Goal: Information Seeking & Learning: Learn about a topic

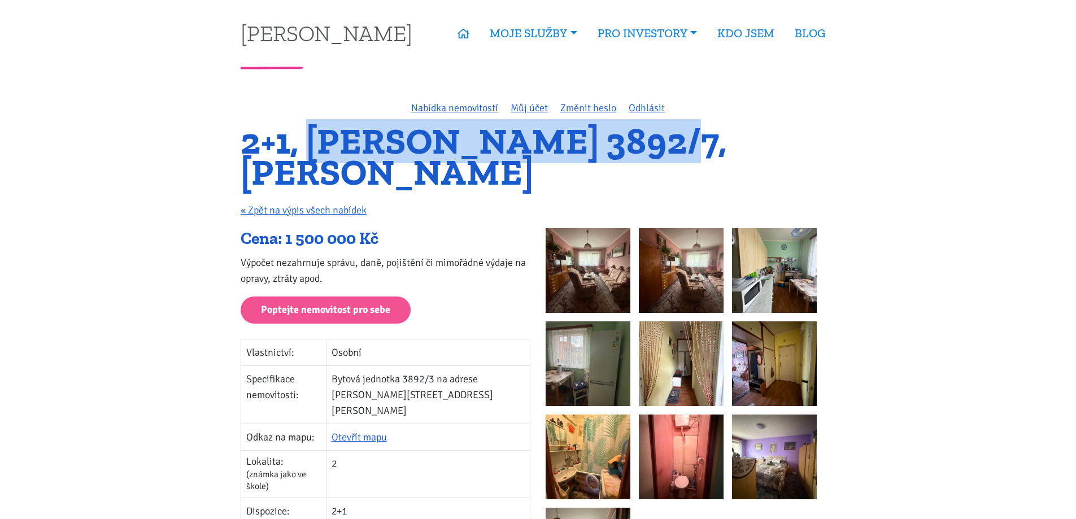
drag, startPoint x: 306, startPoint y: 139, endPoint x: 645, endPoint y: 140, distance: 339.0
click at [662, 134] on h1 "2+1, [PERSON_NAME] 3892/7, [PERSON_NAME]" at bounding box center [538, 157] width 595 height 62
copy h1 "Beethovenova 3892/7"
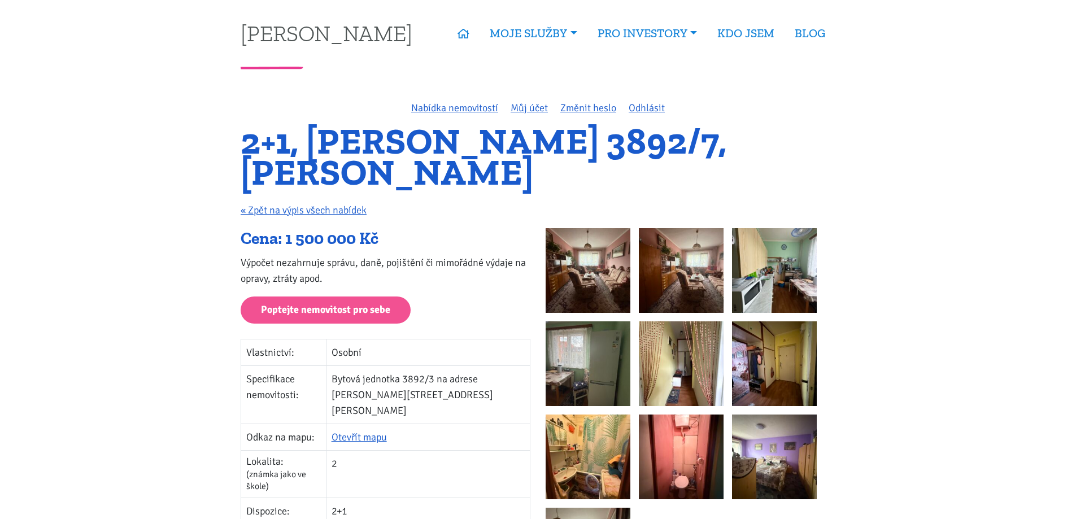
click at [746, 136] on h1 "2+1, [PERSON_NAME] 3892/7, [PERSON_NAME]" at bounding box center [538, 157] width 595 height 62
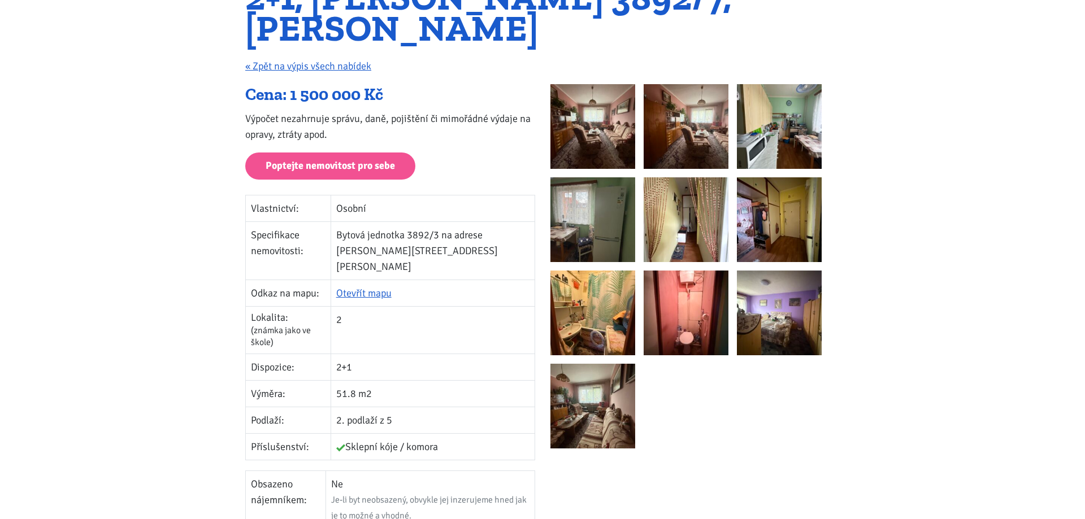
scroll to position [169, 0]
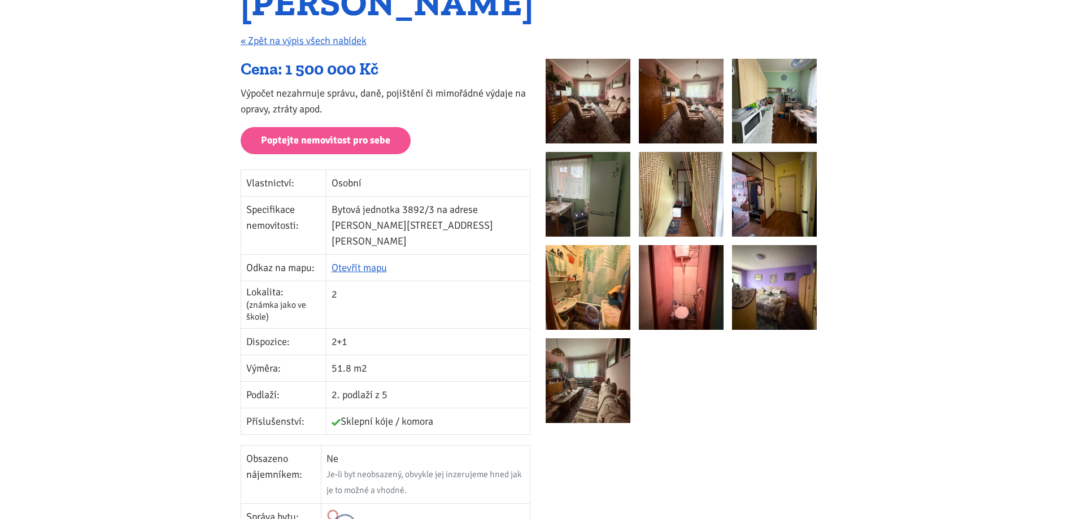
click at [745, 123] on img at bounding box center [774, 101] width 85 height 85
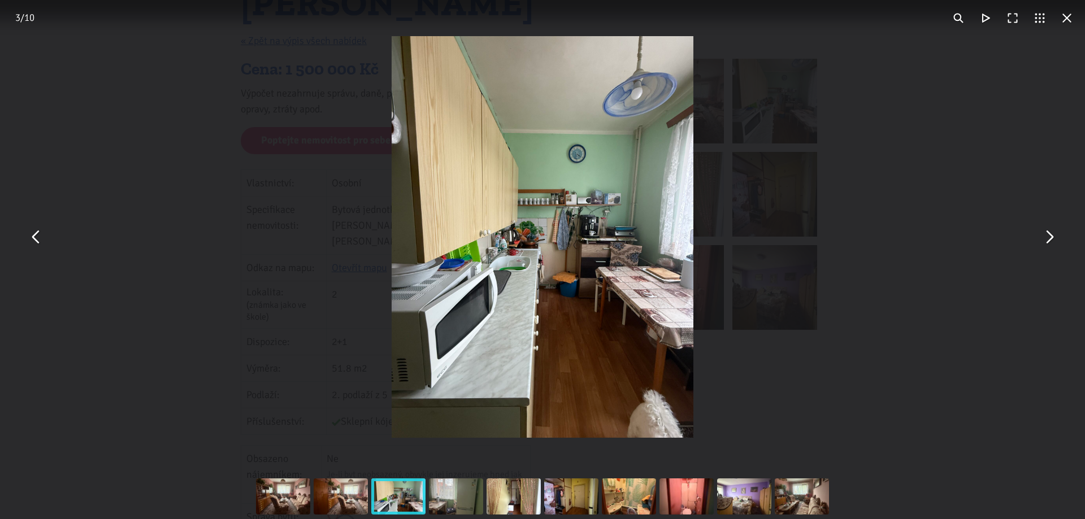
click at [880, 115] on div "You can close this modal content with the ESC key" at bounding box center [542, 237] width 1085 height 474
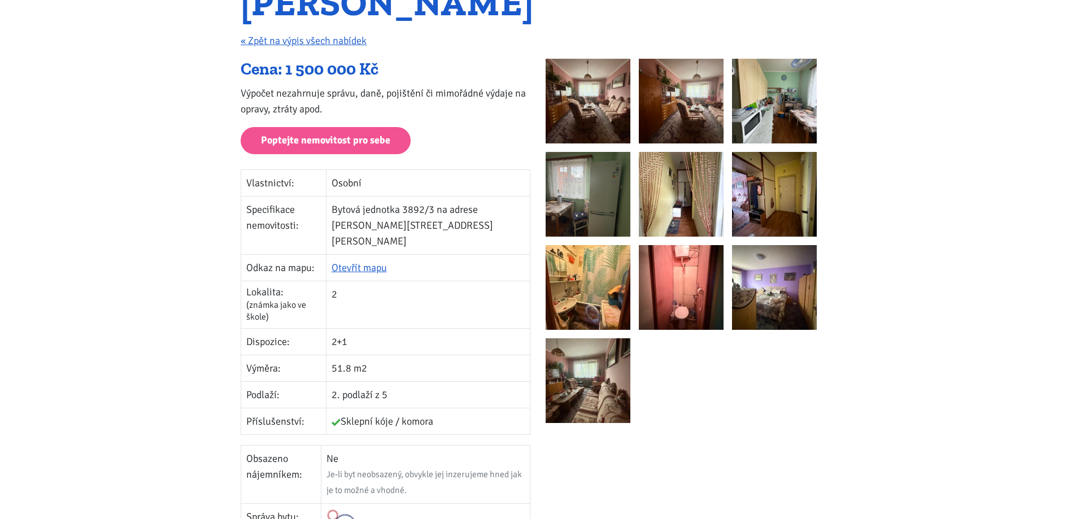
click at [787, 282] on img at bounding box center [774, 287] width 85 height 85
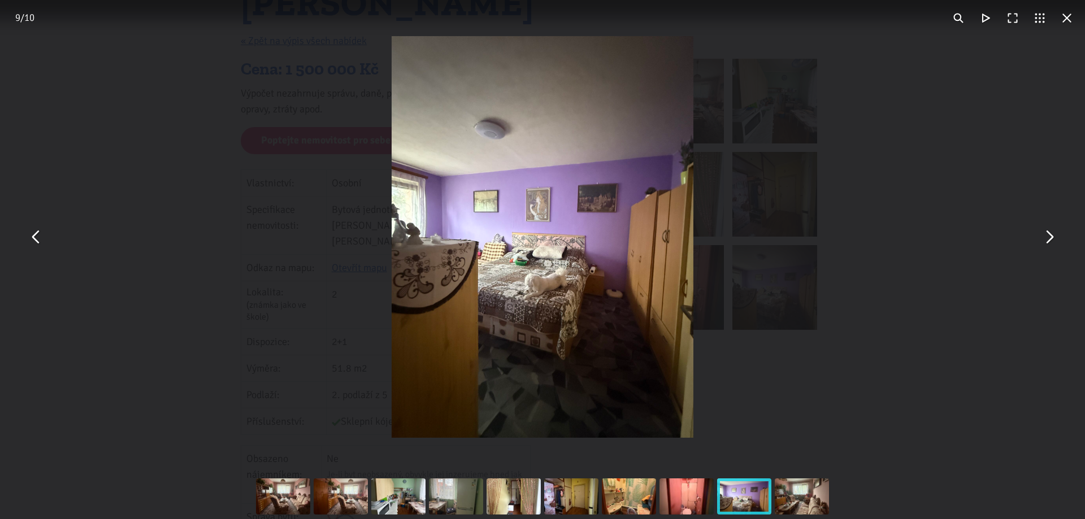
click at [1054, 246] on button "You can close this modal content with the ESC key" at bounding box center [1048, 237] width 27 height 27
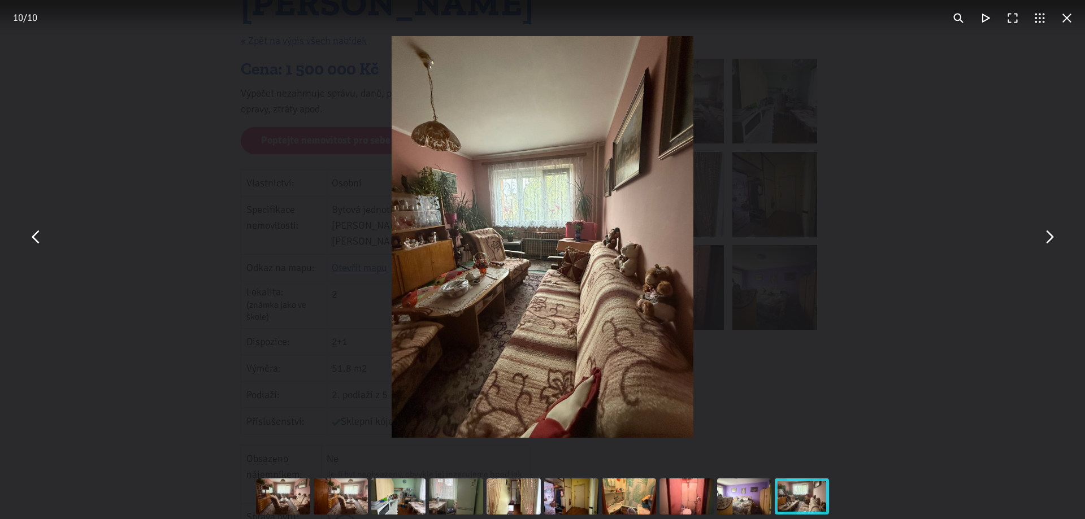
click at [1050, 241] on button "You can close this modal content with the ESC key" at bounding box center [1048, 237] width 27 height 27
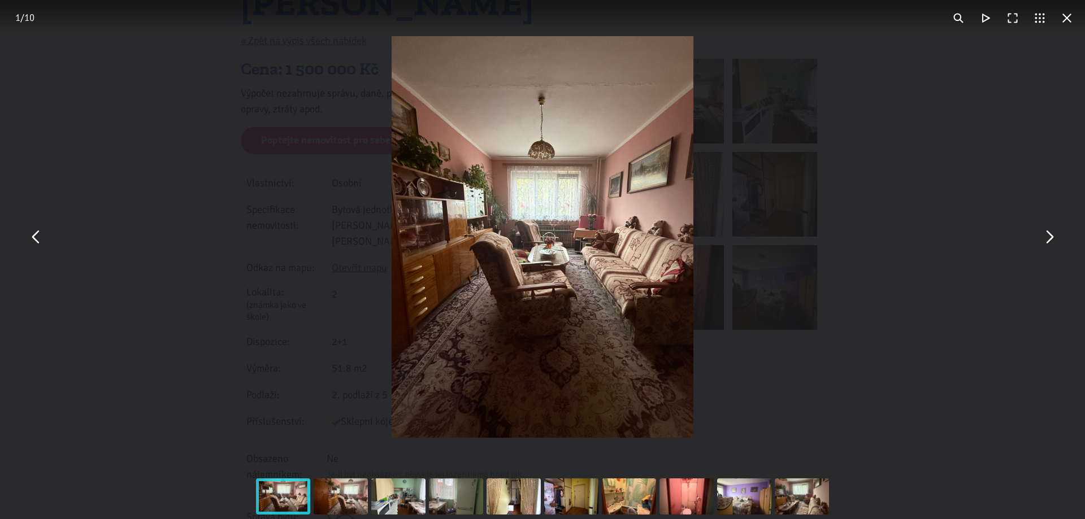
click at [1050, 241] on button "You can close this modal content with the ESC key" at bounding box center [1048, 237] width 27 height 27
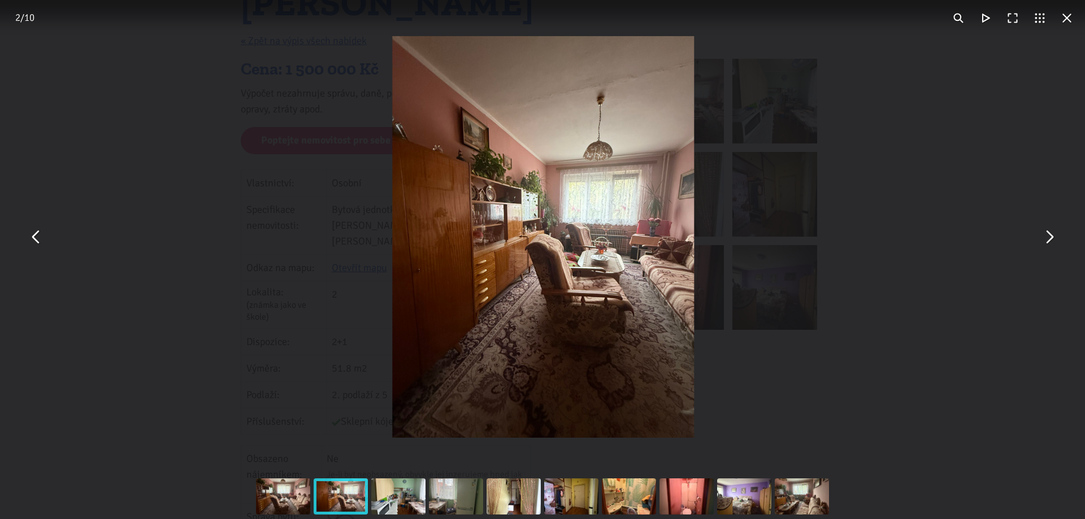
click at [1050, 241] on button "You can close this modal content with the ESC key" at bounding box center [1048, 237] width 27 height 27
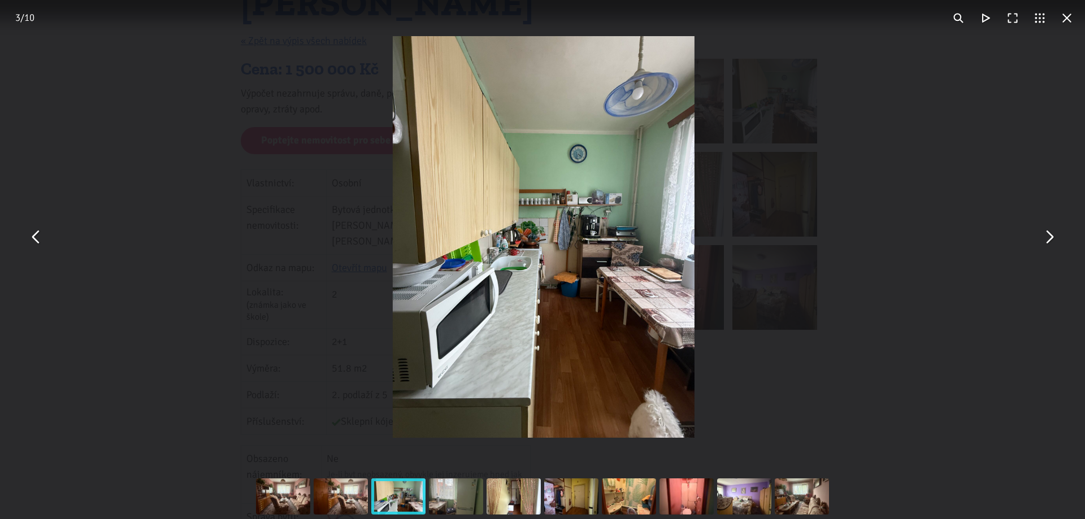
click at [1050, 241] on button "You can close this modal content with the ESC key" at bounding box center [1048, 237] width 27 height 27
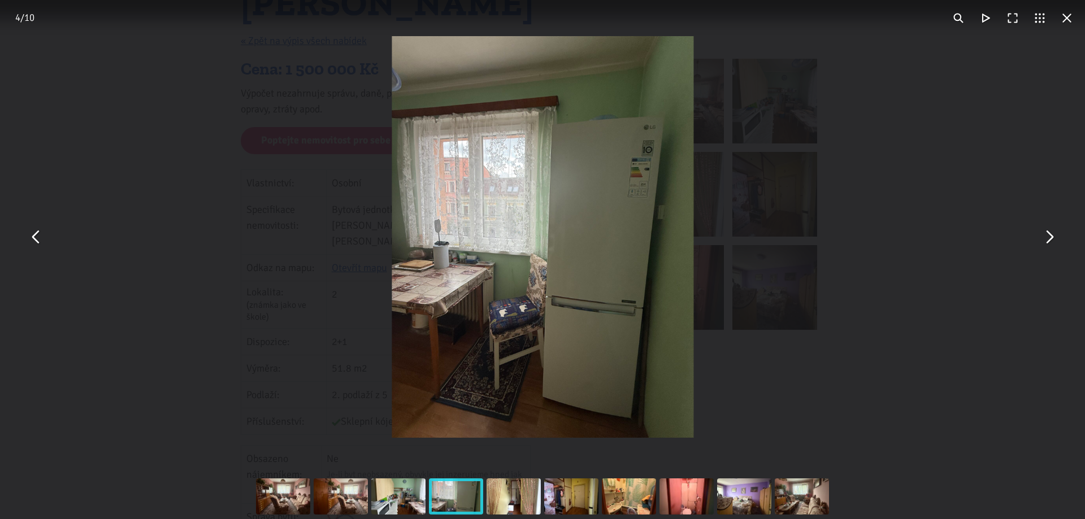
click at [1050, 241] on button "You can close this modal content with the ESC key" at bounding box center [1048, 237] width 27 height 27
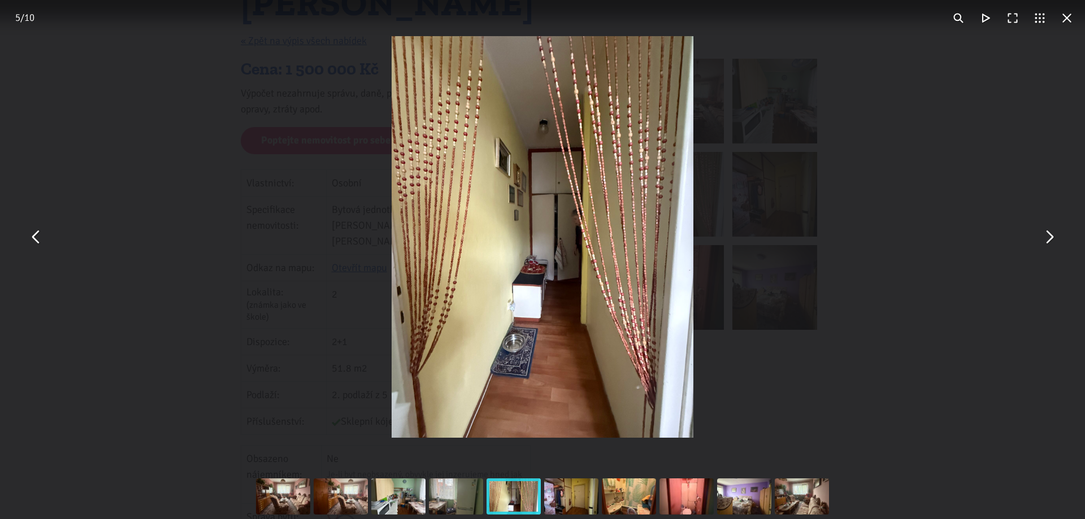
click at [1050, 240] on button "You can close this modal content with the ESC key" at bounding box center [1048, 237] width 27 height 27
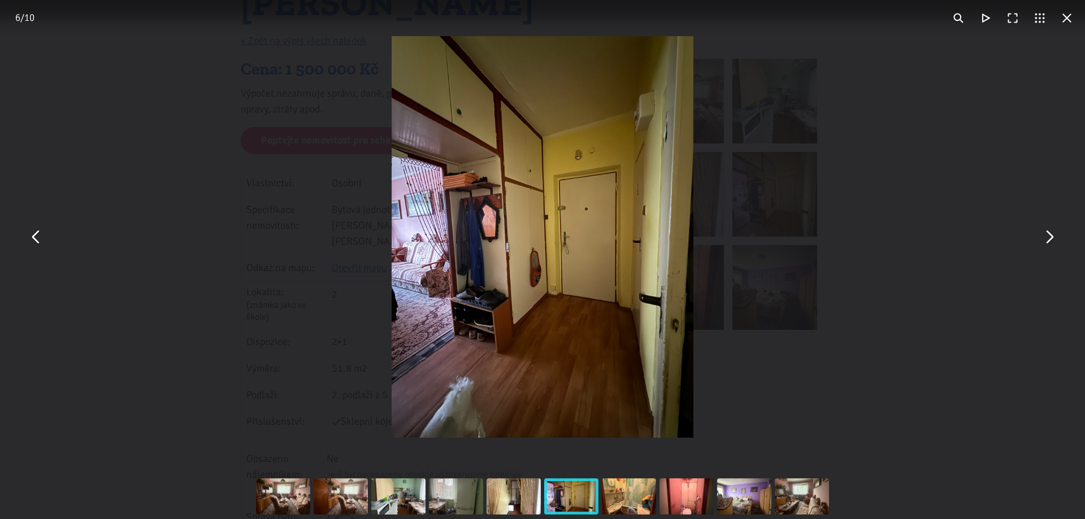
click at [1050, 240] on button "You can close this modal content with the ESC key" at bounding box center [1048, 237] width 27 height 27
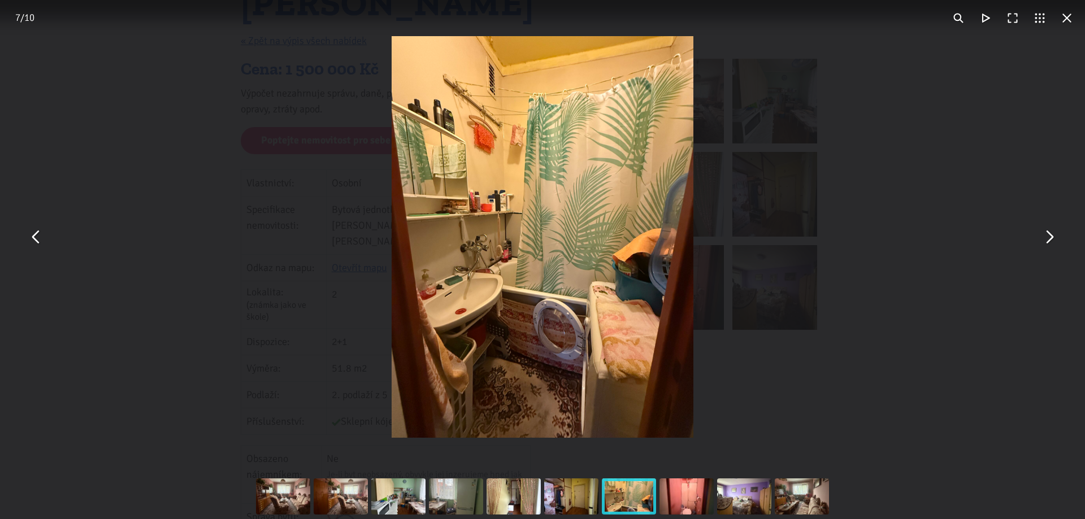
click at [1050, 240] on button "You can close this modal content with the ESC key" at bounding box center [1048, 237] width 27 height 27
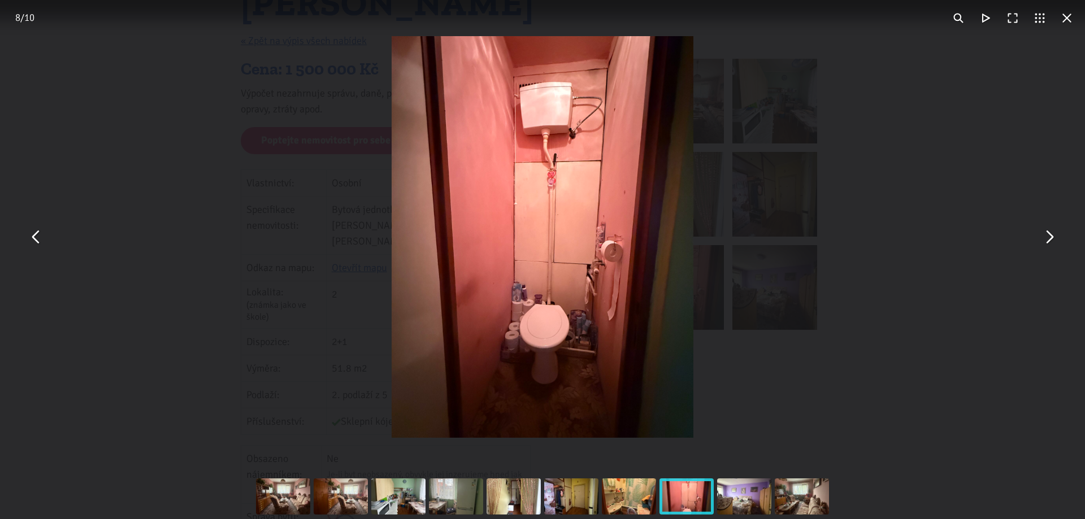
click at [1050, 240] on button "You can close this modal content with the ESC key" at bounding box center [1048, 237] width 27 height 27
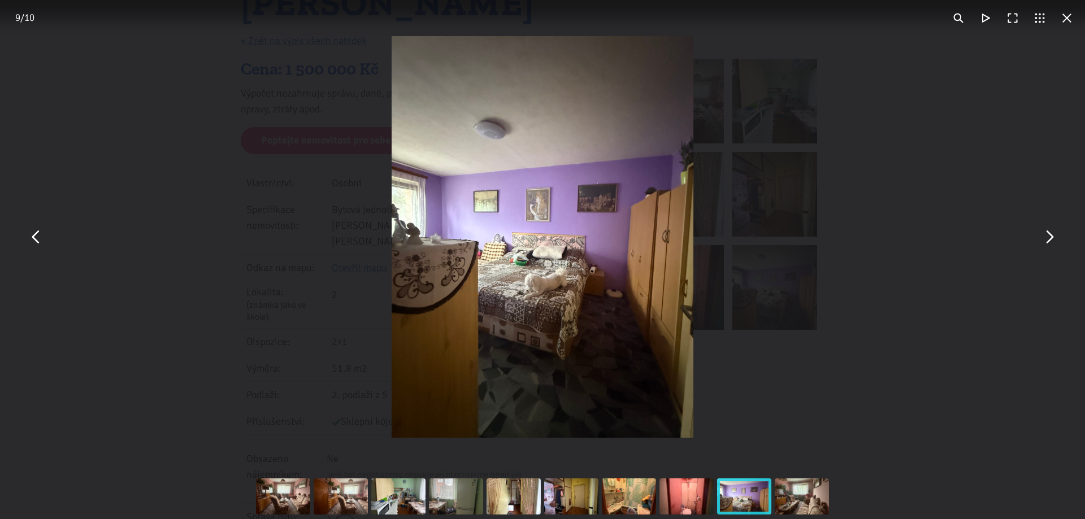
click at [1069, 19] on button "You can close this modal content with the ESC key" at bounding box center [1066, 18] width 27 height 27
